Goal: Task Accomplishment & Management: Use online tool/utility

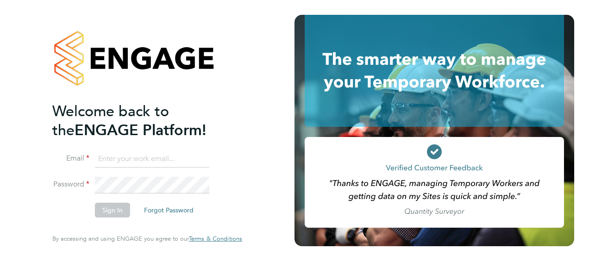
type input "mike.kord@vistry.co.uk"
click at [106, 213] on button "Sign In" at bounding box center [112, 210] width 35 height 15
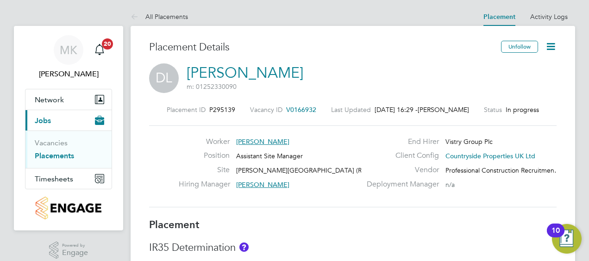
click at [384, 217] on div "Placement ID P295139 Vacancy ID V0166932 Last Updated [DATE] 16:29 - [PERSON_NA…" at bounding box center [352, 156] width 407 height 124
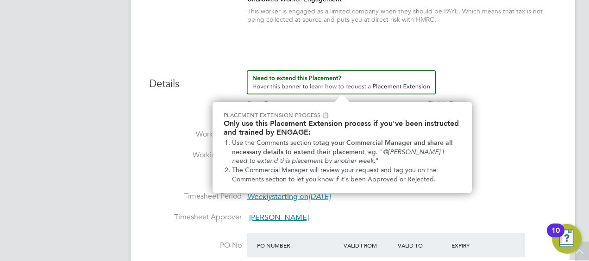
scroll to position [352, 0]
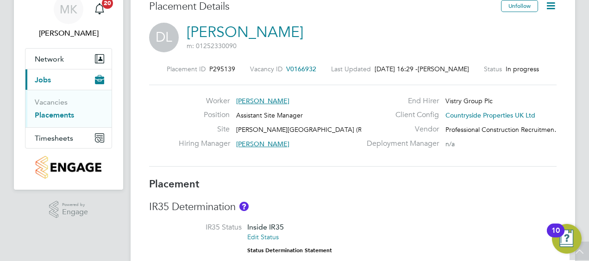
click at [52, 116] on link "Placements" at bounding box center [54, 115] width 39 height 9
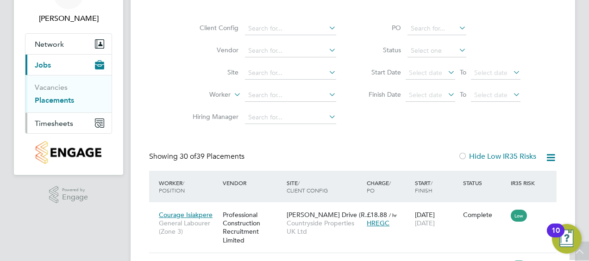
click at [65, 124] on span "Timesheets" at bounding box center [54, 123] width 38 height 9
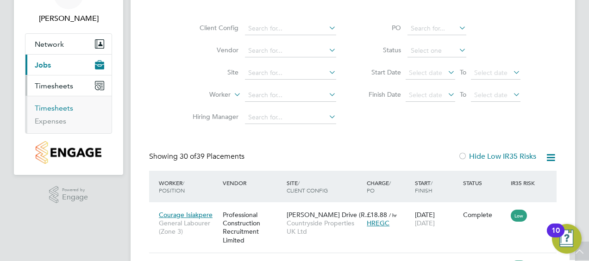
click at [54, 107] on link "Timesheets" at bounding box center [54, 108] width 38 height 9
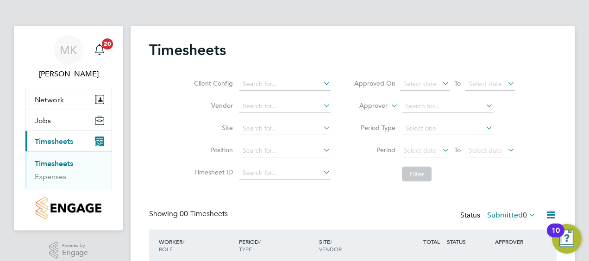
click at [356, 209] on div "Showing 00 Timesheets Status Submitted 0" at bounding box center [352, 219] width 407 height 20
